Goal: Task Accomplishment & Management: Complete application form

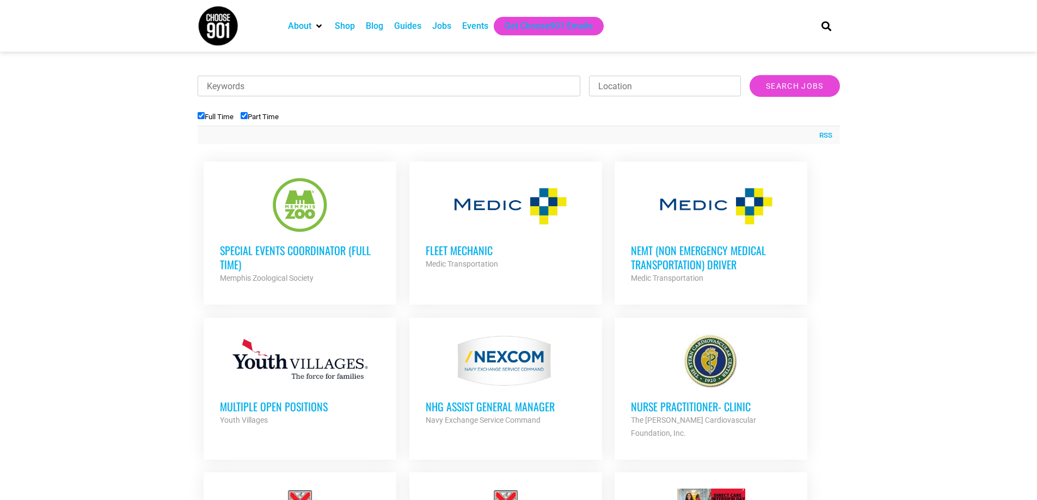
scroll to position [327, 0]
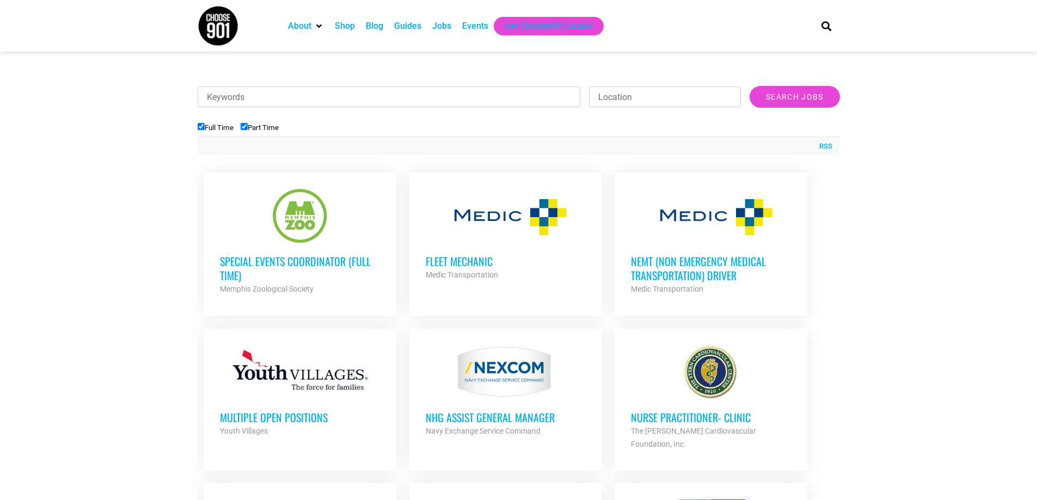
click at [334, 265] on h3 "Special Events Coordinator (Full Time)" at bounding box center [300, 268] width 160 height 28
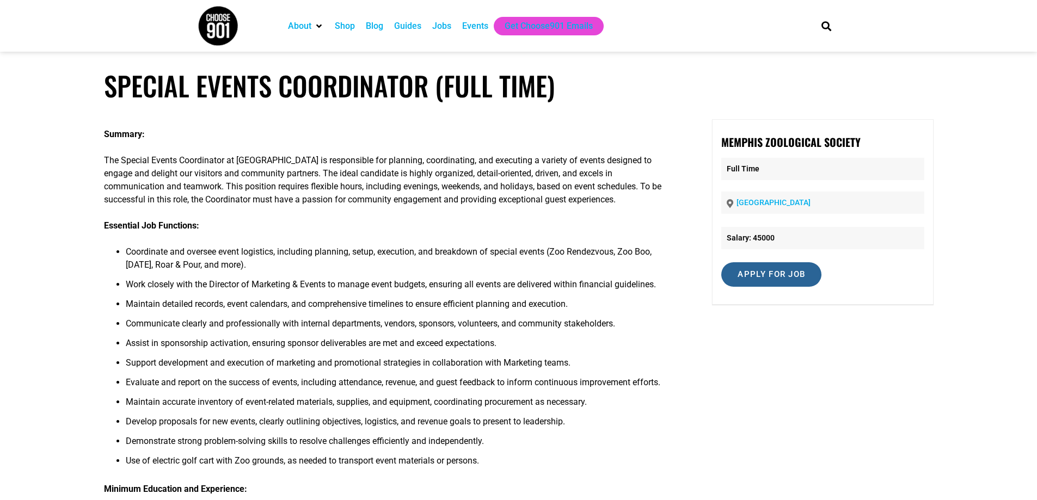
click at [790, 273] on input "Apply for job" at bounding box center [771, 274] width 100 height 24
click at [790, 321] on link "[DOMAIN_NAME]" at bounding box center [779, 322] width 66 height 10
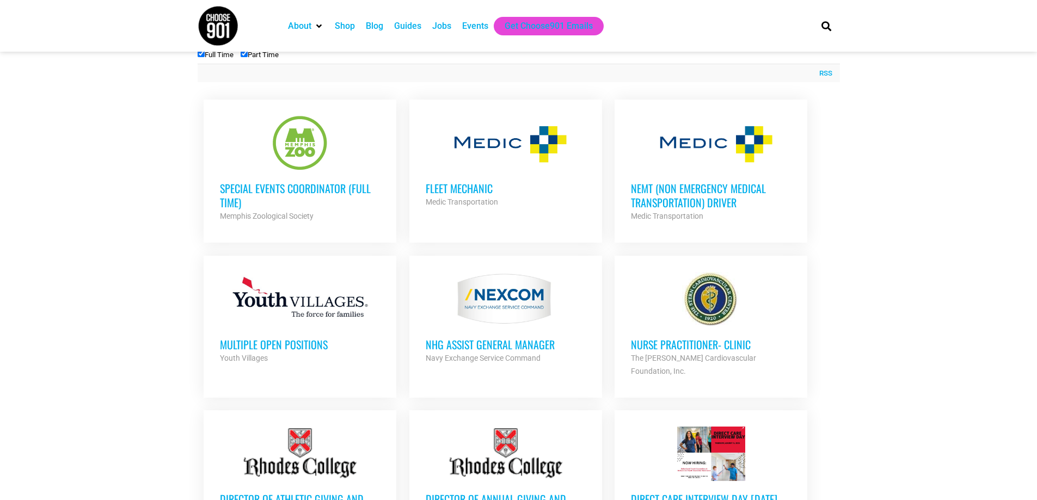
scroll to position [109, 0]
